Goal: Ask a question

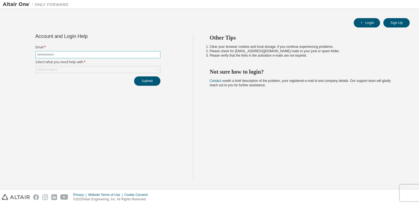
click at [83, 51] on span at bounding box center [97, 54] width 125 height 7
click at [83, 53] on input "text" at bounding box center [98, 54] width 122 height 4
type input "**********"
click at [77, 69] on div "Click to select" at bounding box center [98, 69] width 124 height 7
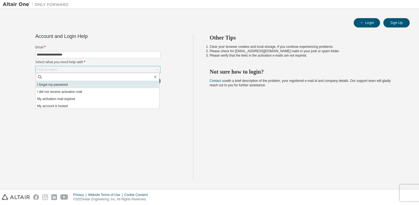
click at [75, 84] on li "I forgot my password" at bounding box center [97, 84] width 123 height 7
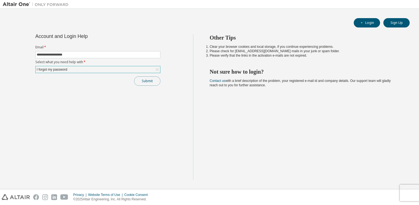
click at [145, 78] on button "Submit" at bounding box center [147, 80] width 26 height 9
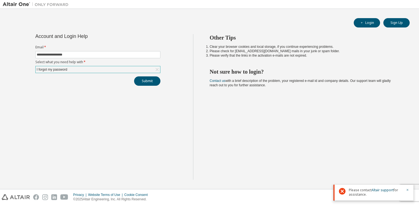
click at [96, 69] on div "I forgot my password" at bounding box center [98, 69] width 124 height 7
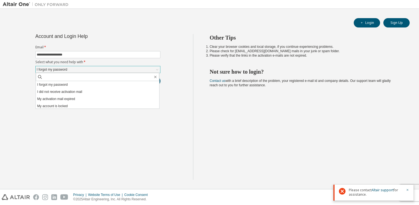
click at [96, 69] on div "I forgot my password" at bounding box center [98, 69] width 124 height 7
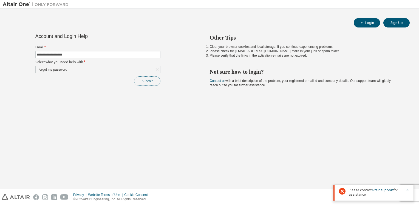
click at [152, 81] on button "Submit" at bounding box center [147, 80] width 26 height 9
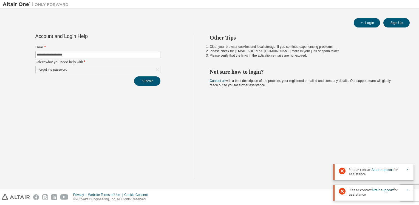
click at [407, 169] on icon "button" at bounding box center [408, 169] width 2 height 2
click at [409, 190] on icon "button" at bounding box center [407, 189] width 3 height 3
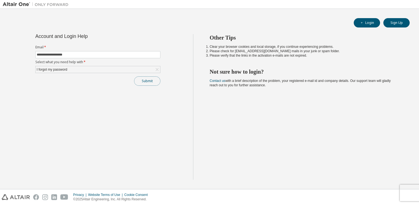
click at [157, 77] on button "Submit" at bounding box center [147, 80] width 26 height 9
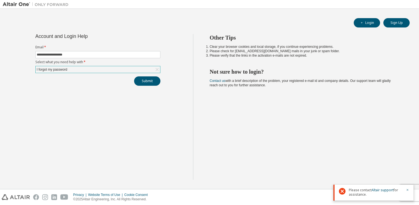
click at [109, 68] on div "I forgot my password" at bounding box center [98, 69] width 124 height 7
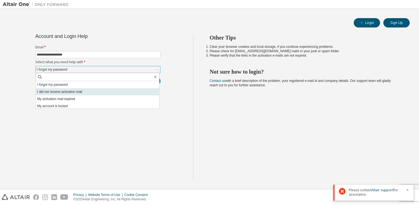
scroll to position [15, 0]
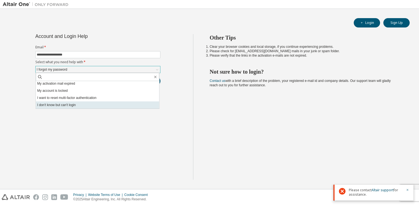
click at [102, 104] on li "I don't know but can't login" at bounding box center [97, 104] width 123 height 7
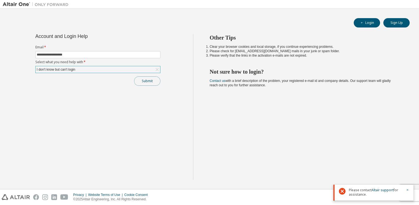
click at [157, 81] on button "Submit" at bounding box center [147, 80] width 26 height 9
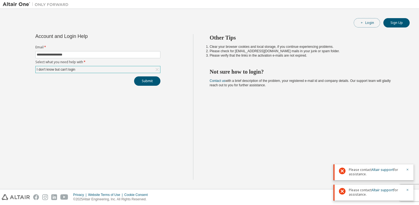
click at [362, 20] on button "Login" at bounding box center [367, 22] width 26 height 9
